Goal: Contribute content

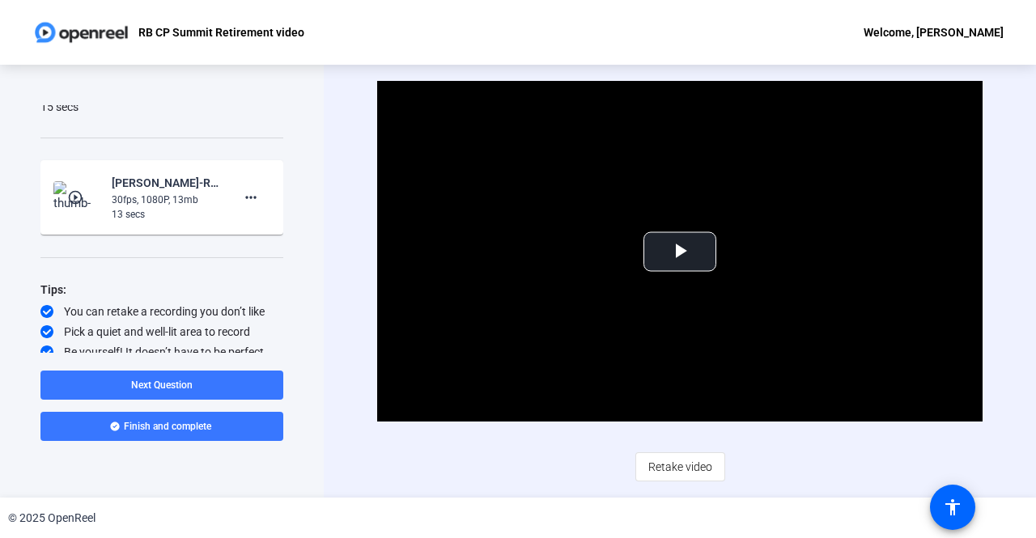
scroll to position [162, 0]
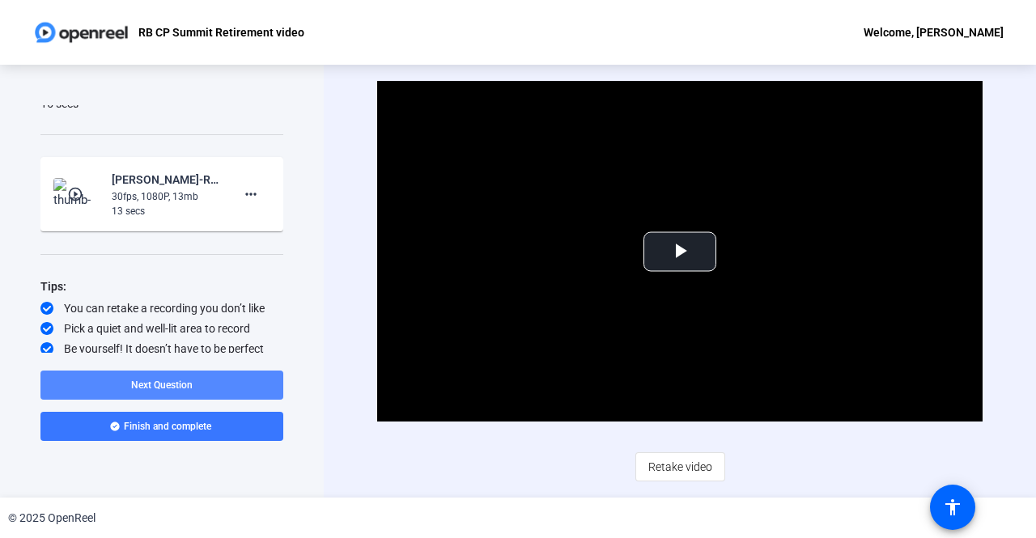
click at [196, 380] on span at bounding box center [161, 385] width 243 height 39
click at [203, 388] on span "Next Question" at bounding box center [228, 385] width 62 height 11
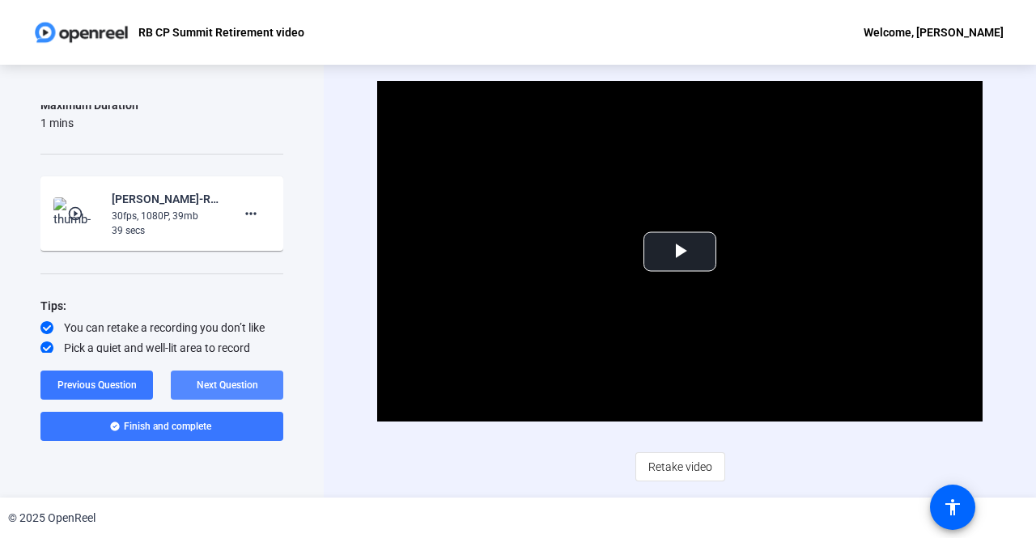
scroll to position [181, 0]
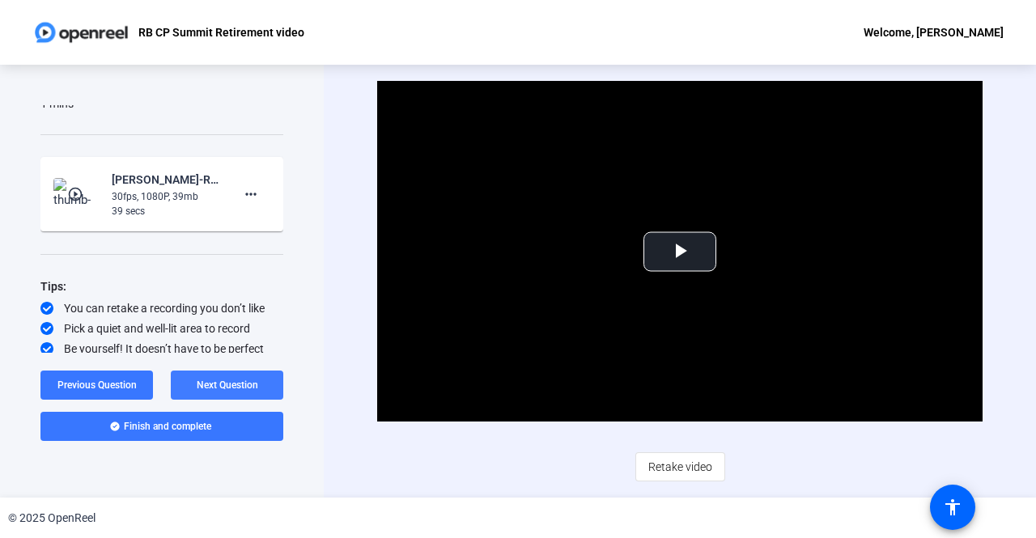
click at [225, 384] on span "Next Question" at bounding box center [228, 385] width 62 height 11
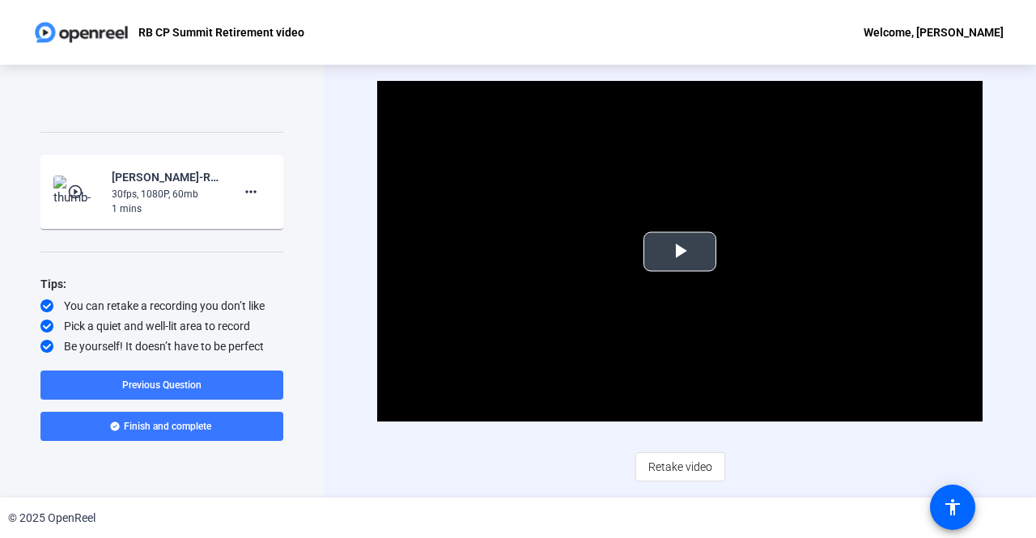
click at [680, 252] on span "Video Player" at bounding box center [680, 252] width 0 height 0
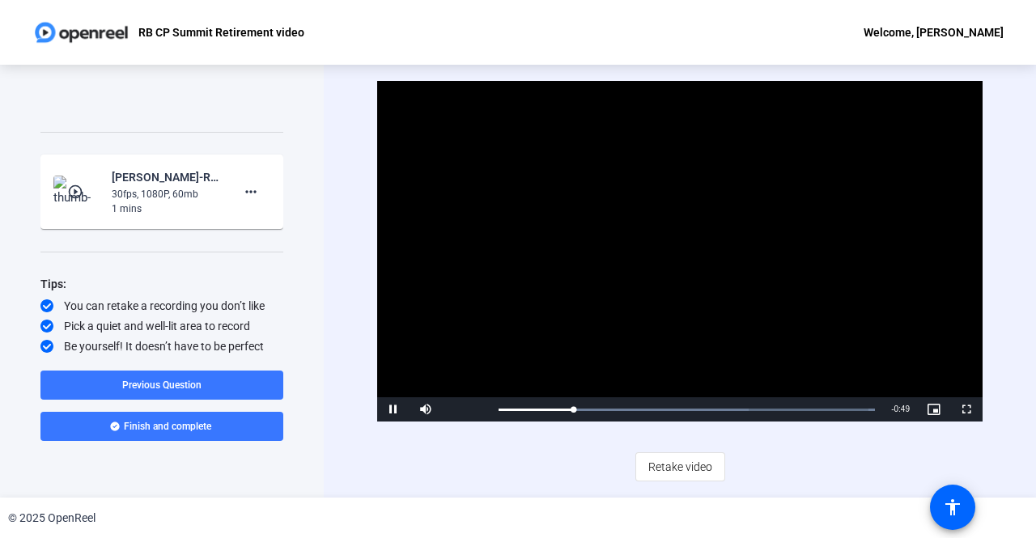
click at [557, 430] on div "Video Player is loading. Play Video Pause Mute Current Time 0:11 / Duration 1:0…" at bounding box center [679, 281] width 605 height 400
click at [397, 410] on span "Video Player" at bounding box center [393, 410] width 32 height 0
click at [178, 431] on span "Finish and complete" at bounding box center [167, 426] width 87 height 13
